Goal: Answer question/provide support

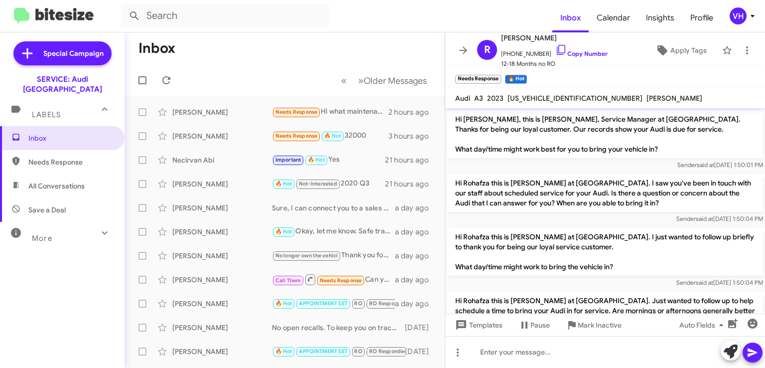
scroll to position [556, 0]
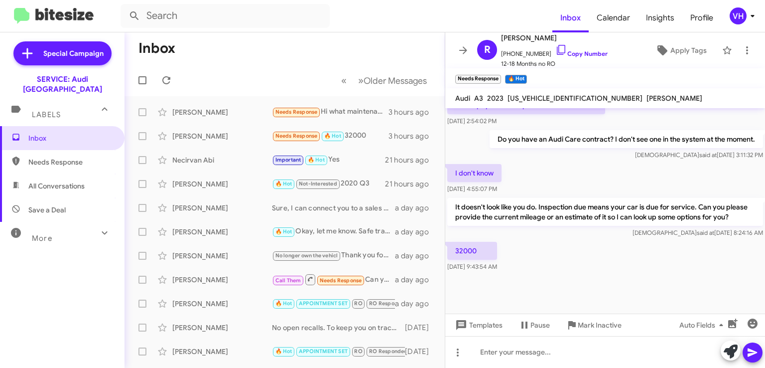
click at [562, 181] on div "I don't know [DATE] 4:55:07 PM" at bounding box center [605, 179] width 320 height 34
click at [564, 96] on span "[US_VEHICLE_IDENTIFICATION_NUMBER]" at bounding box center [575, 98] width 135 height 9
copy span "[US_VEHICLE_IDENTIFICATION_NUMBER]"
click at [520, 37] on span "[PERSON_NAME]" at bounding box center [554, 38] width 107 height 12
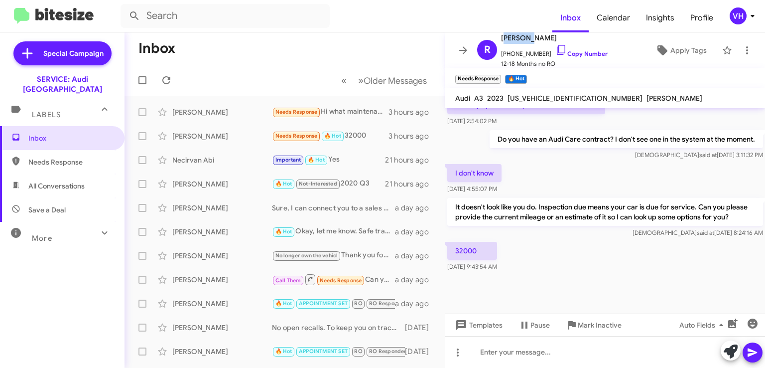
click at [519, 38] on span "[PERSON_NAME]" at bounding box center [554, 38] width 107 height 12
copy span "Rohafza"
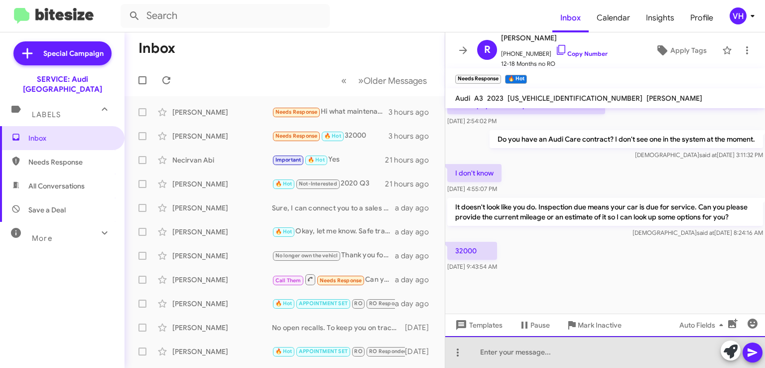
click at [540, 343] on div at bounding box center [605, 352] width 320 height 32
click at [498, 346] on div at bounding box center [605, 352] width 320 height 32
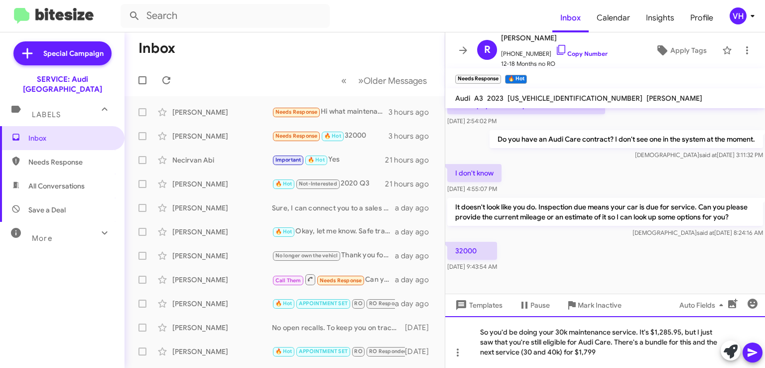
click at [678, 330] on div "So you'd be doing your 30k maintenance service. It's $1,285.95, but I just saw …" at bounding box center [605, 342] width 320 height 52
click at [679, 349] on div "So you'd be doing your 30k maintenance service. It's $1,285.95 before taxes, bu…" at bounding box center [605, 342] width 320 height 52
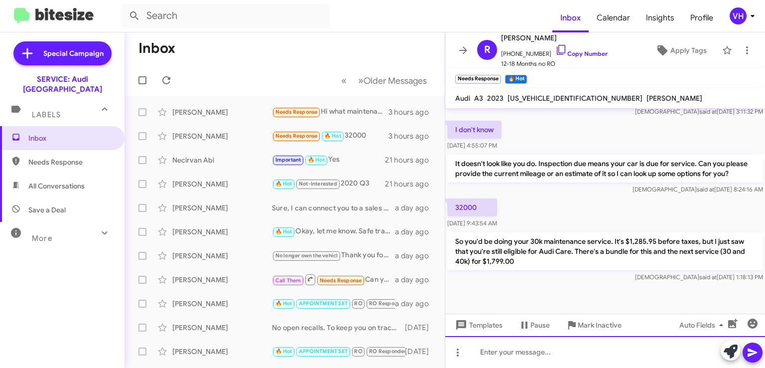
scroll to position [603, 0]
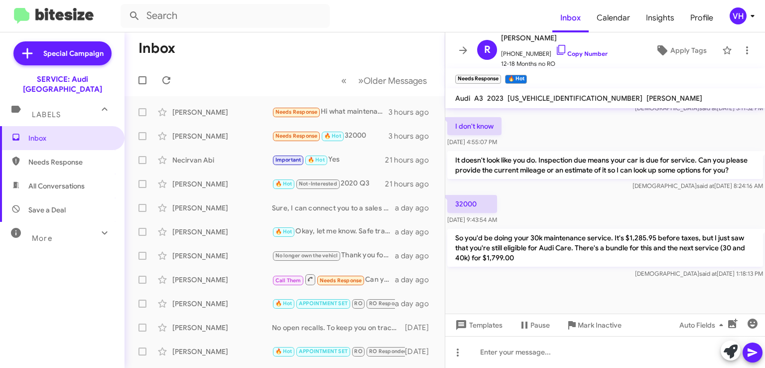
click at [211, 110] on div "[PERSON_NAME]" at bounding box center [222, 112] width 100 height 10
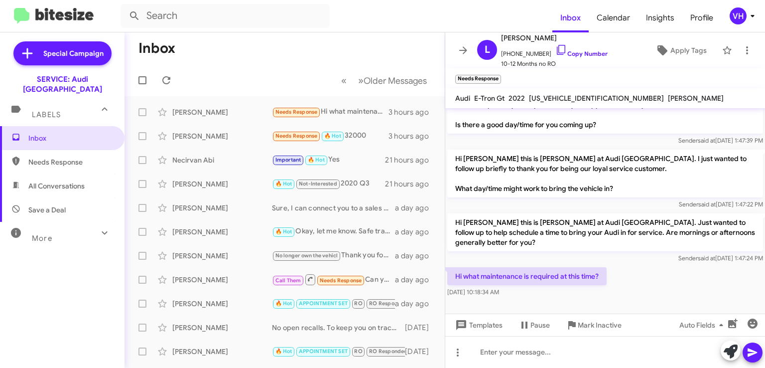
scroll to position [142, 0]
click at [590, 97] on span "[US_VEHICLE_IDENTIFICATION_NUMBER]" at bounding box center [596, 98] width 135 height 9
copy span "[US_VEHICLE_IDENTIFICATION_NUMBER]"
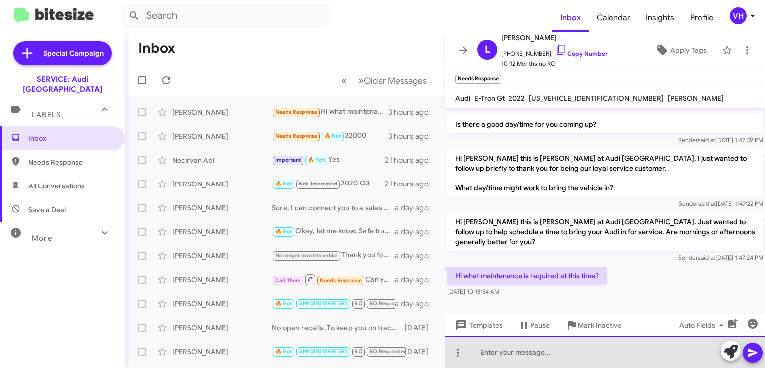
click at [546, 345] on div at bounding box center [605, 352] width 320 height 32
